Goal: Task Accomplishment & Management: Manage account settings

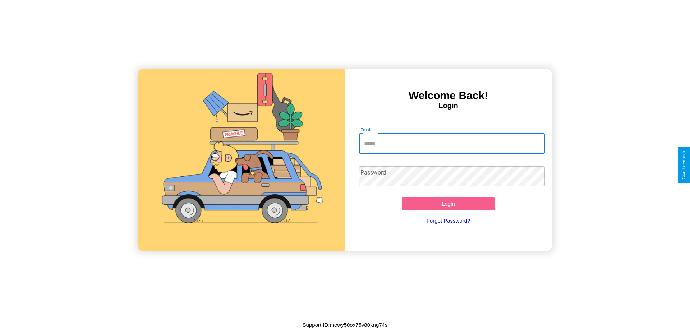
click at [452, 143] on input "Email" at bounding box center [452, 144] width 186 height 20
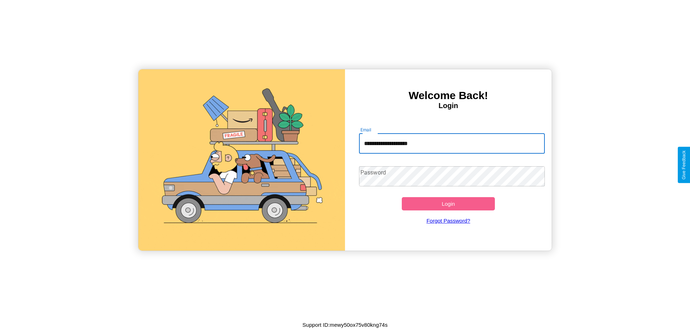
type input "**********"
click at [448, 204] on button "Login" at bounding box center [448, 203] width 93 height 13
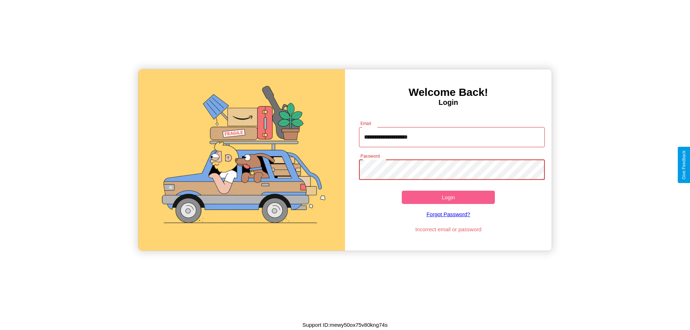
click at [448, 197] on button "Login" at bounding box center [448, 197] width 93 height 13
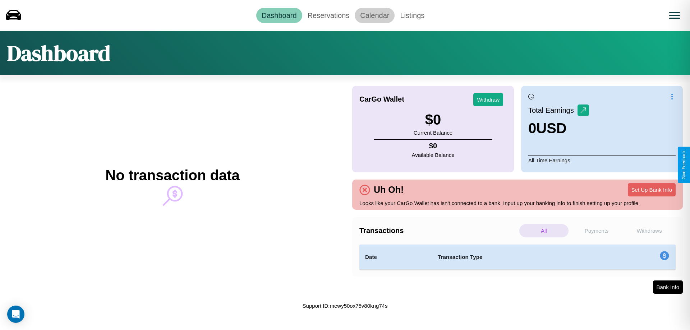
click at [374, 15] on link "Calendar" at bounding box center [375, 15] width 40 height 15
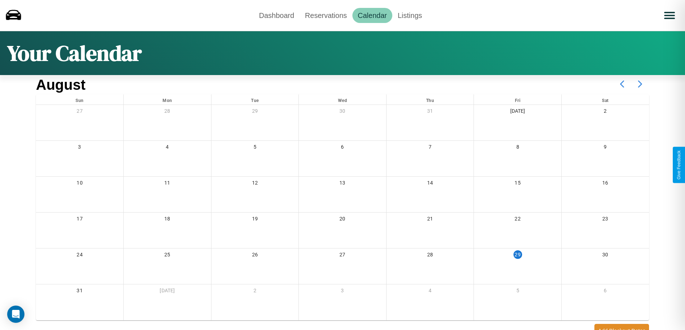
click at [640, 84] on icon at bounding box center [640, 84] width 18 height 18
click at [276, 15] on link "Dashboard" at bounding box center [276, 15] width 46 height 15
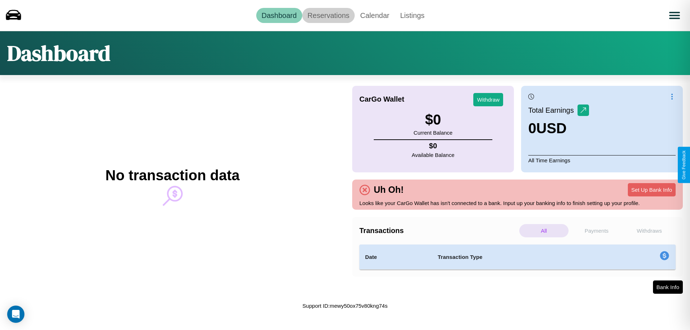
click at [328, 15] on link "Reservations" at bounding box center [328, 15] width 53 height 15
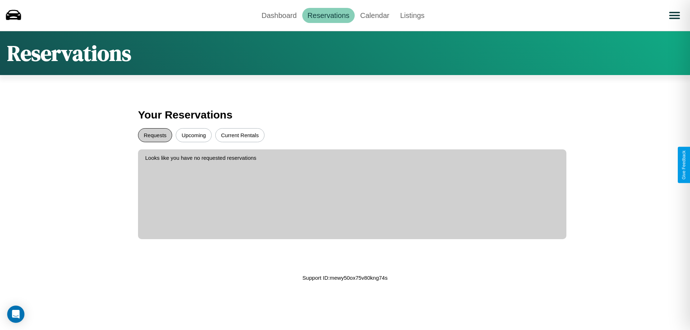
click at [155, 135] on button "Requests" at bounding box center [155, 135] width 34 height 14
click at [194, 135] on button "Upcoming" at bounding box center [194, 135] width 36 height 14
